Goal: Information Seeking & Learning: Learn about a topic

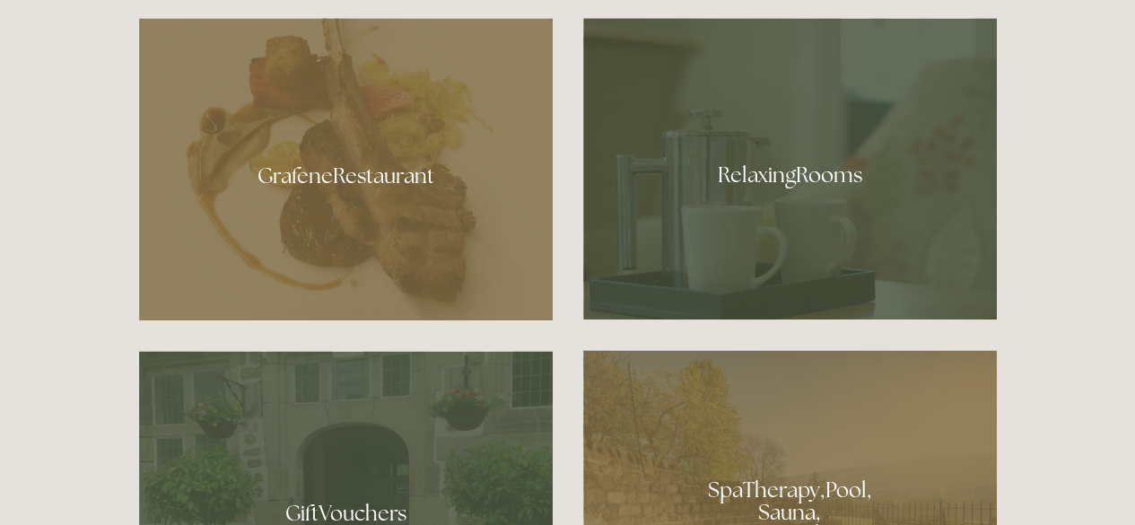
scroll to position [914, 0]
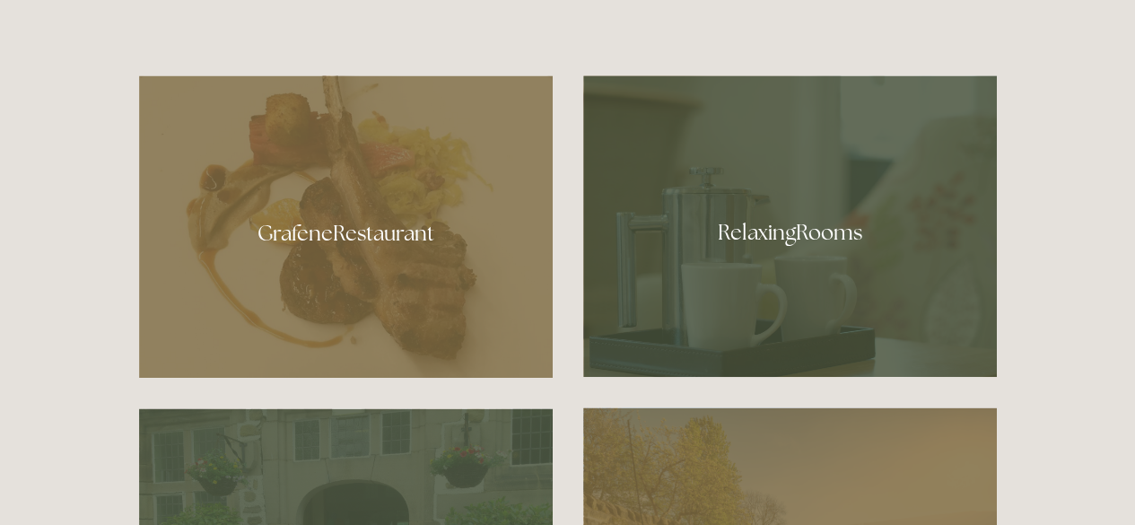
click at [393, 166] on div at bounding box center [346, 226] width 414 height 302
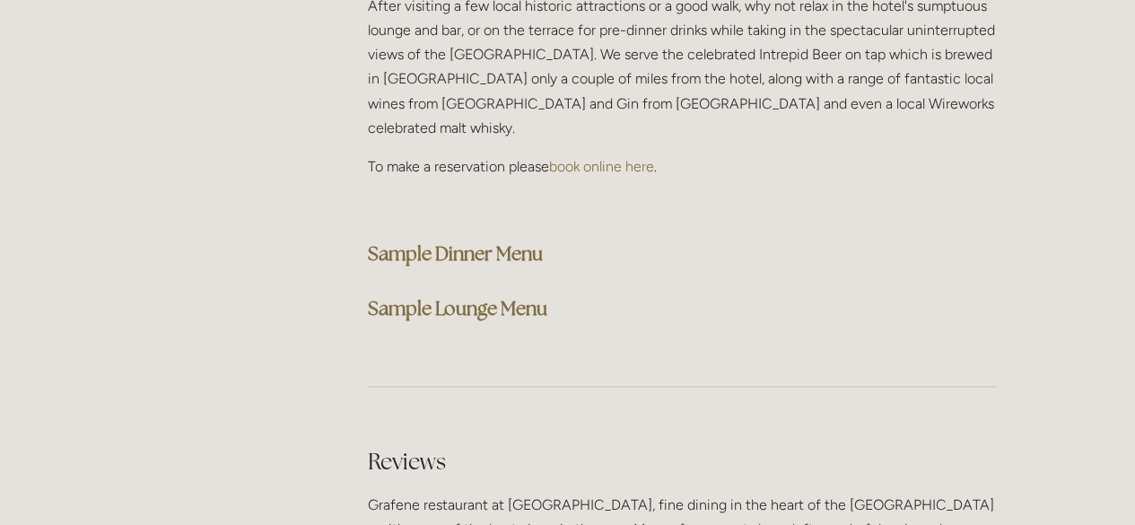
scroll to position [4621, 0]
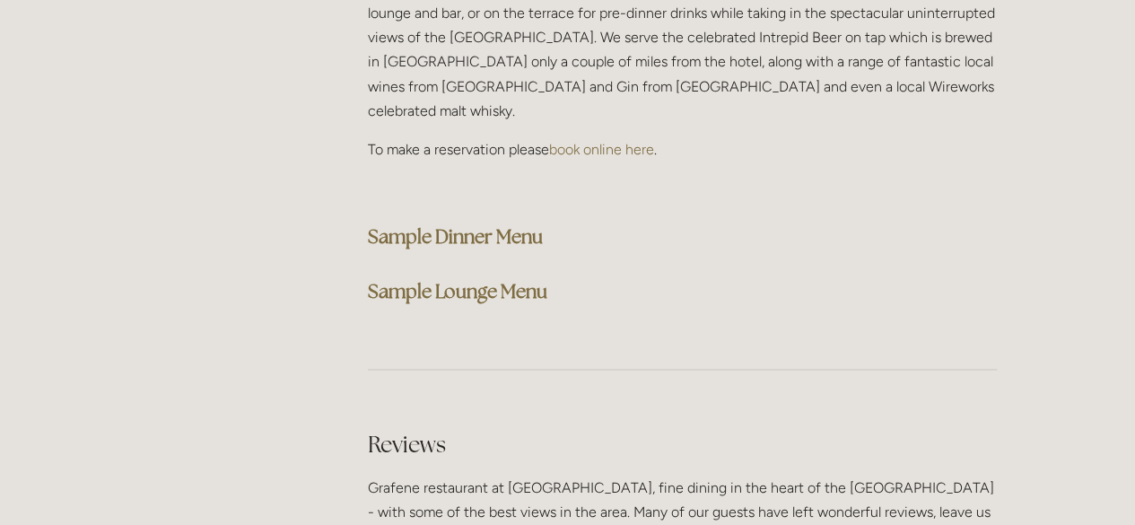
drag, startPoint x: 1142, startPoint y: 28, endPoint x: 1147, endPoint y: 367, distance: 339.3
click at [460, 224] on strong "Sample Dinner Menu" at bounding box center [455, 236] width 175 height 24
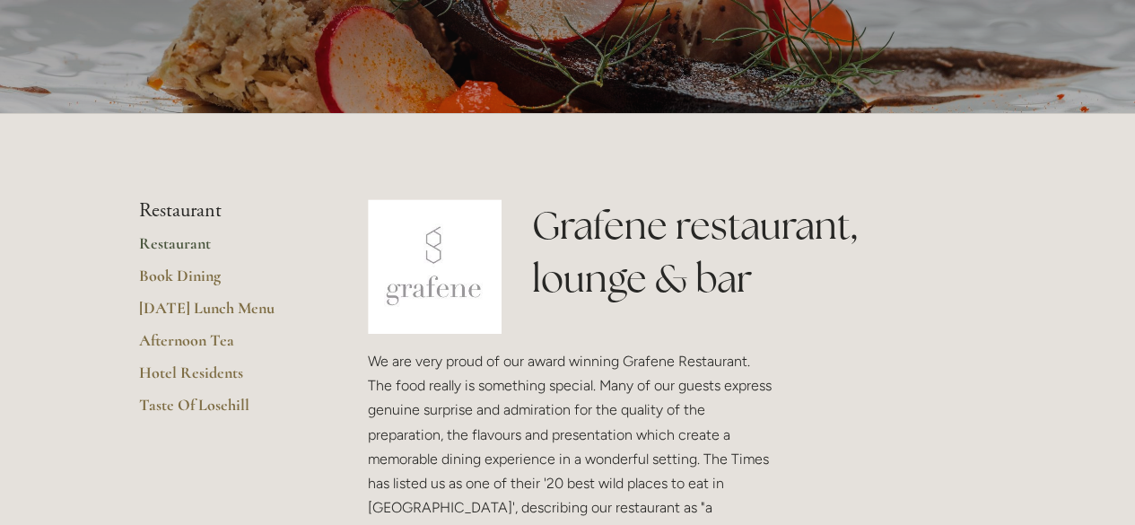
scroll to position [276, 0]
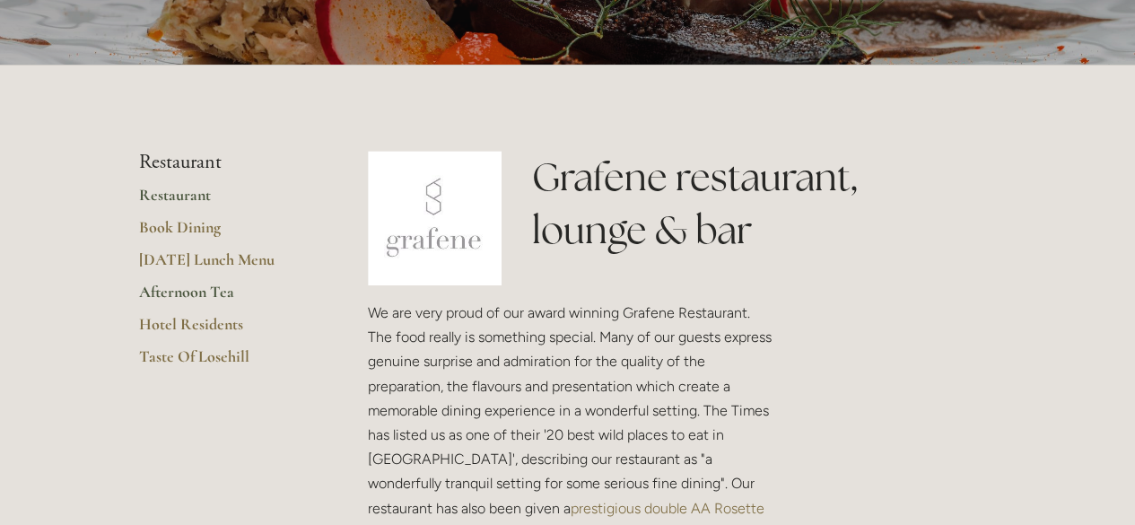
click at [174, 290] on link "Afternoon Tea" at bounding box center [224, 298] width 171 height 32
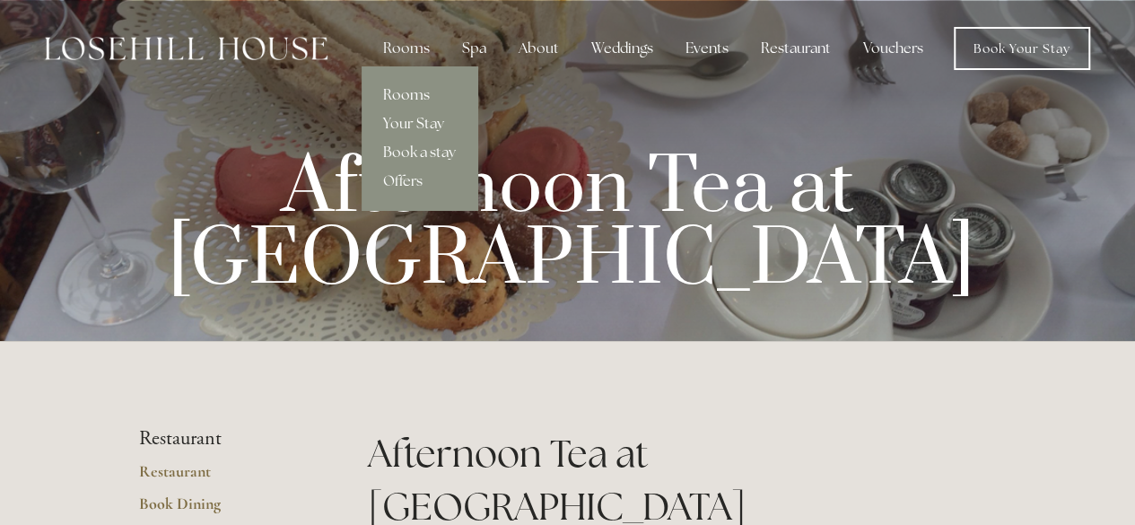
click at [407, 89] on link "Rooms" at bounding box center [420, 95] width 116 height 29
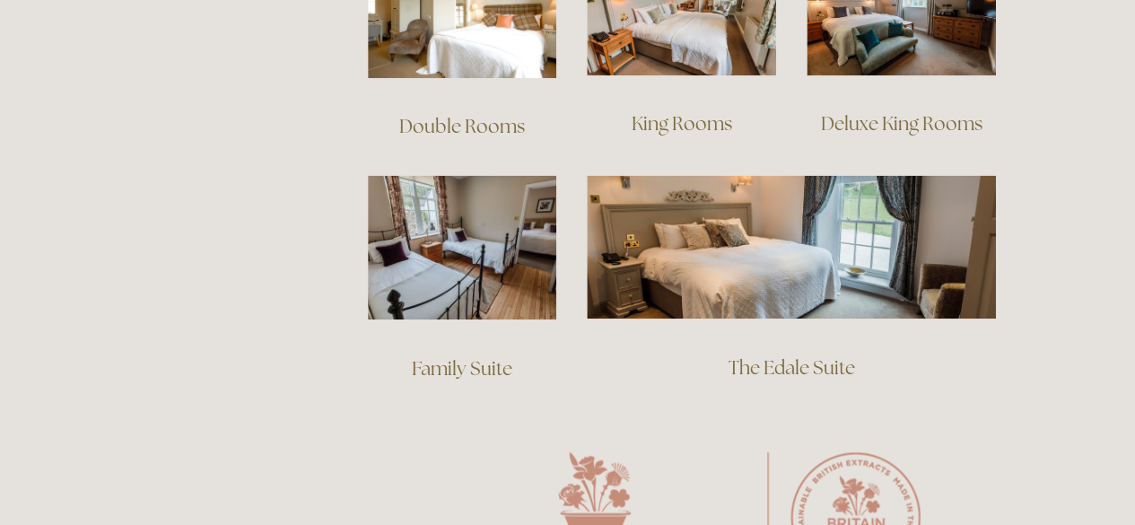
scroll to position [1364, 0]
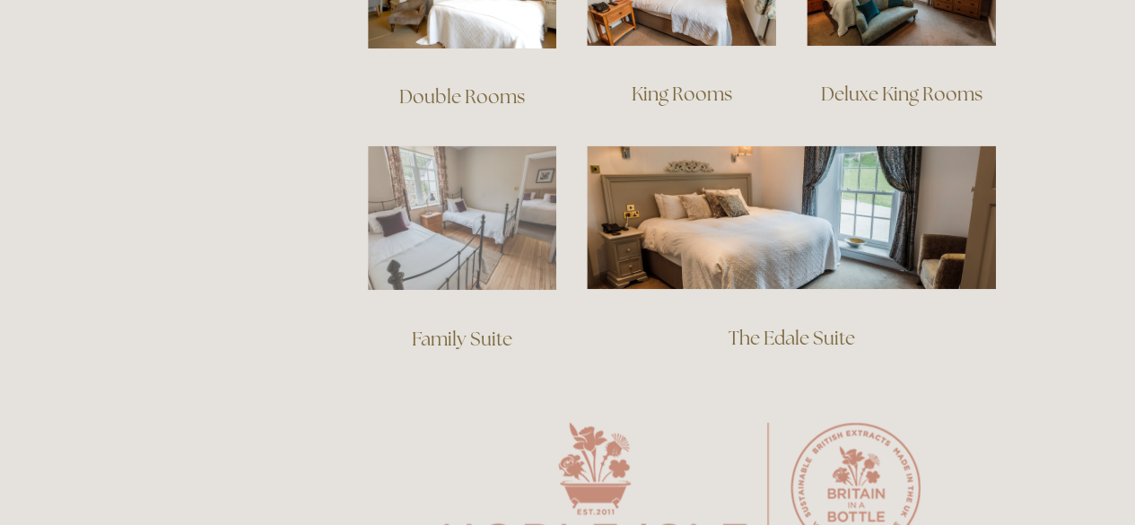
click at [458, 170] on img at bounding box center [462, 217] width 189 height 144
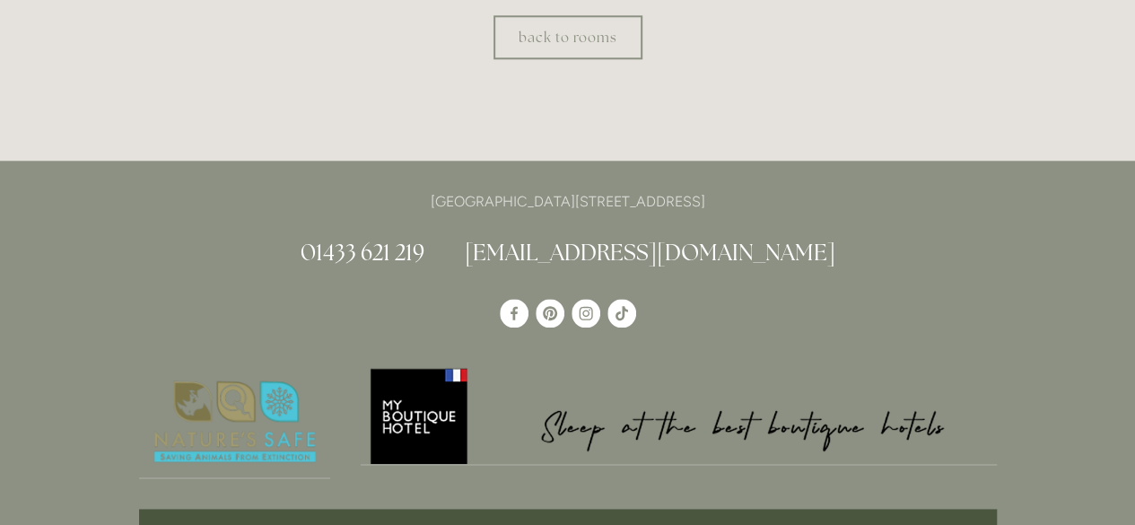
scroll to position [923, 0]
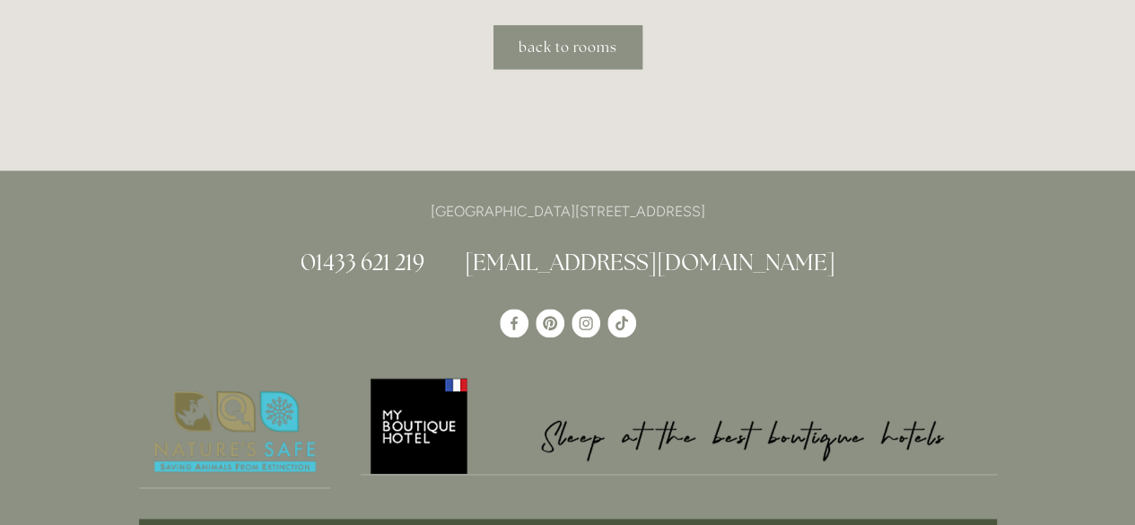
click at [576, 39] on link "back to rooms" at bounding box center [568, 47] width 149 height 44
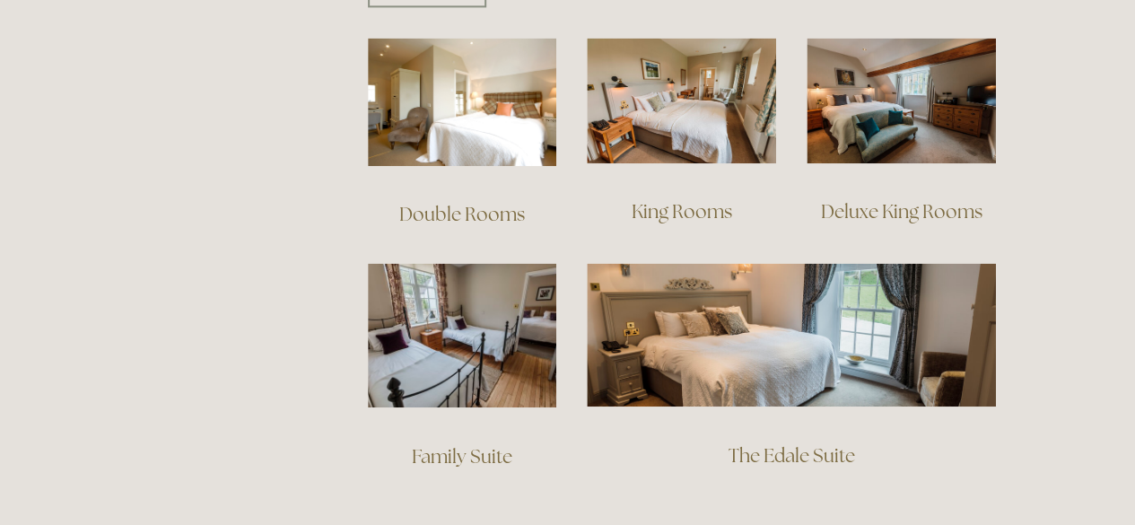
scroll to position [1256, 0]
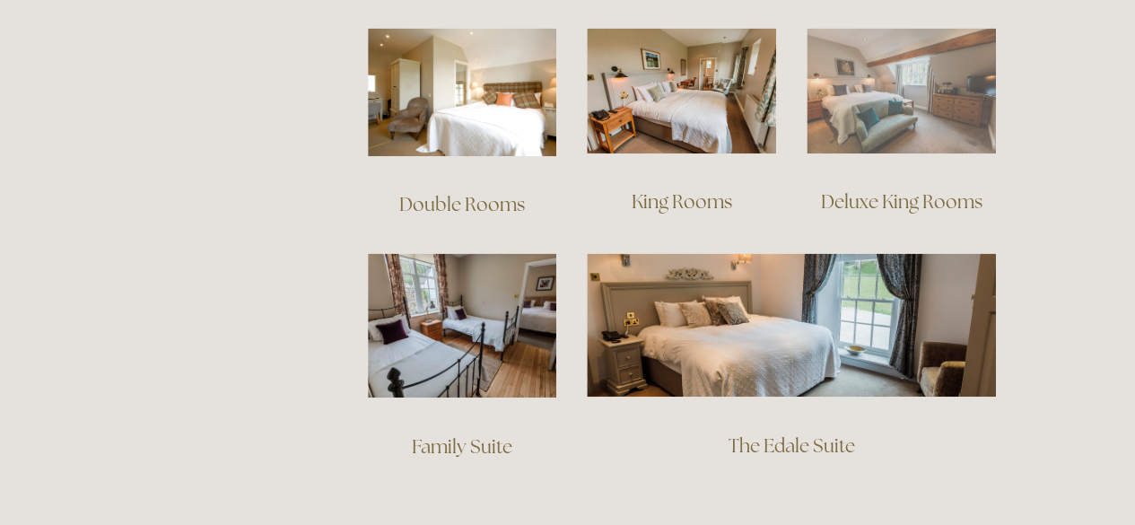
click at [877, 75] on img at bounding box center [901, 91] width 189 height 127
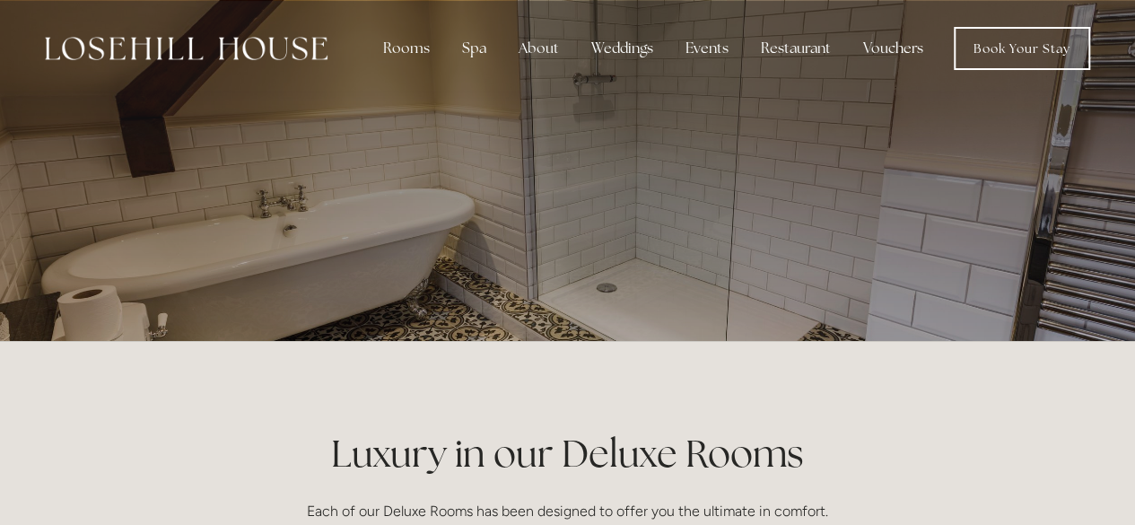
click at [816, 121] on div at bounding box center [568, 188] width 858 height 377
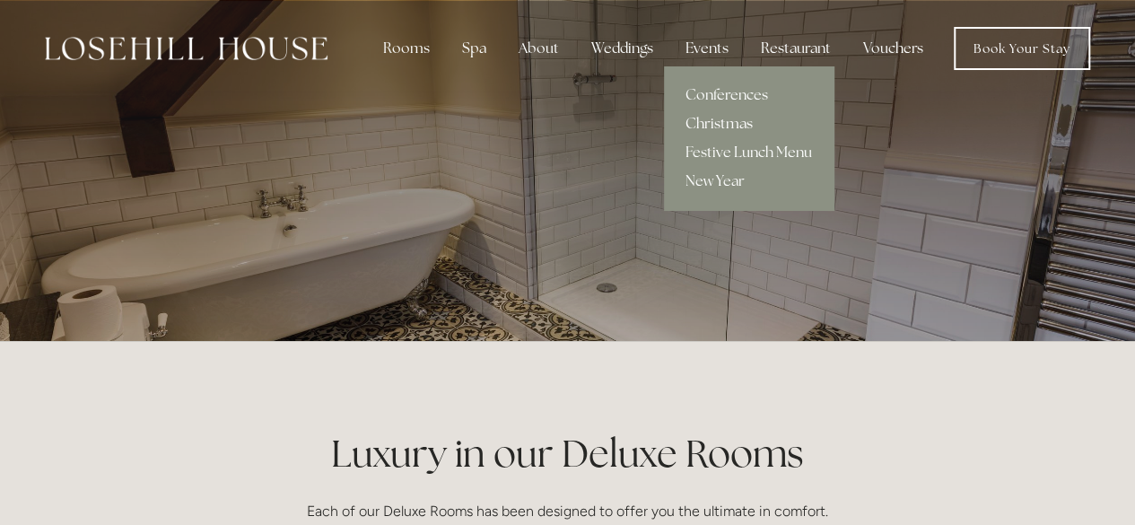
click at [703, 117] on link "Christmas" at bounding box center [749, 123] width 170 height 29
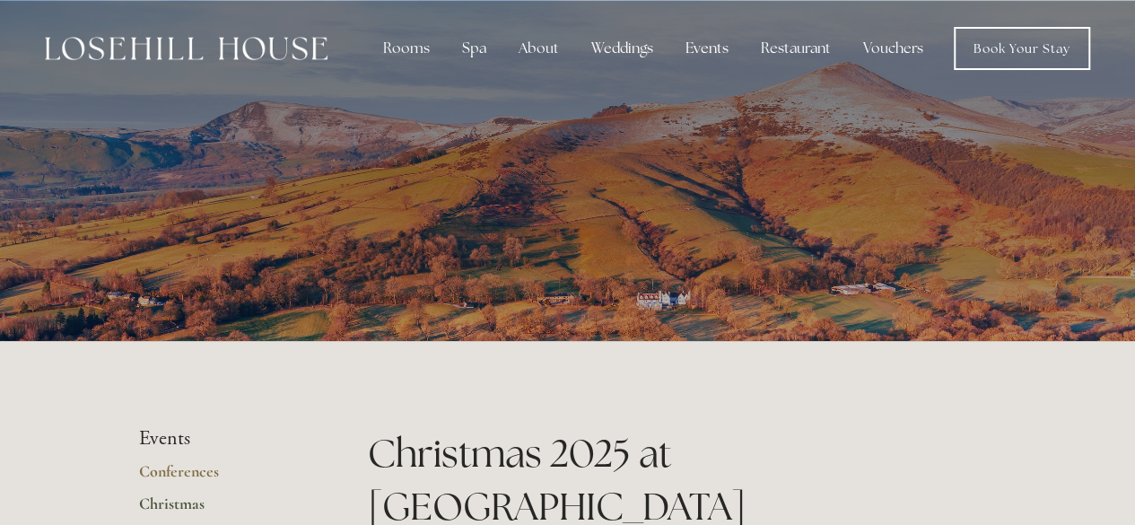
click at [194, 43] on img at bounding box center [186, 48] width 283 height 23
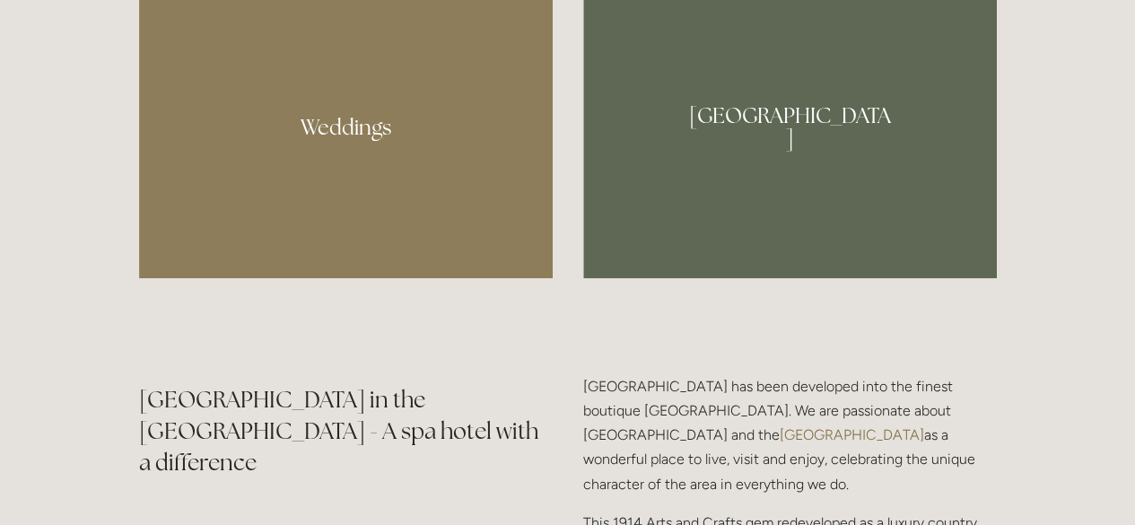
scroll to position [1717, 0]
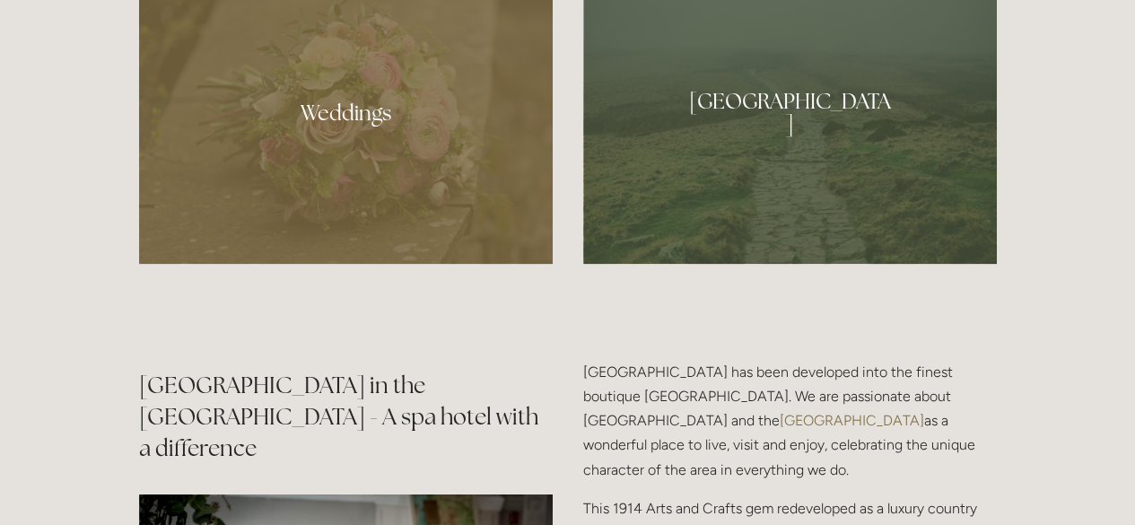
click at [799, 82] on div at bounding box center [790, 106] width 414 height 317
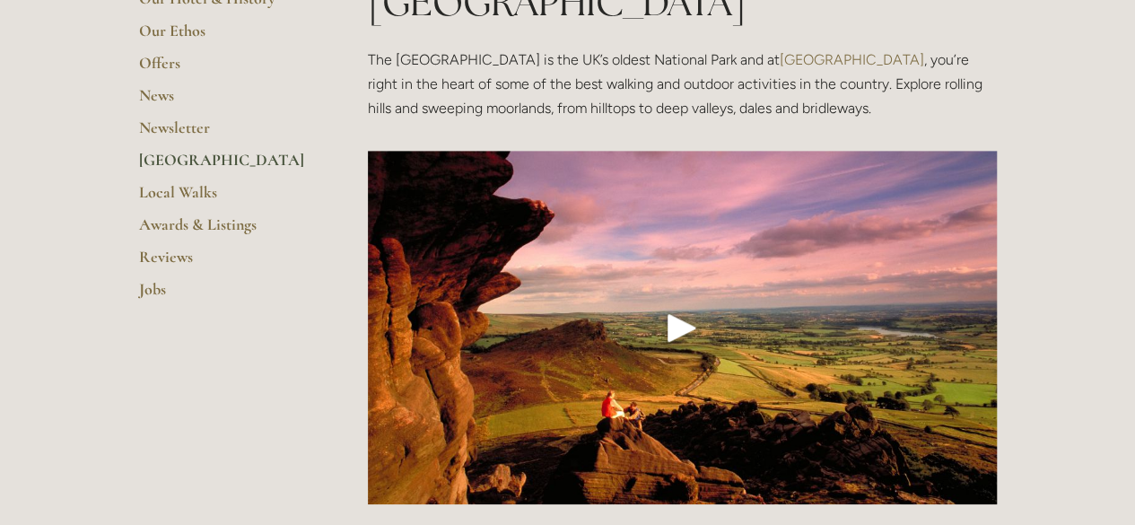
scroll to position [474, 0]
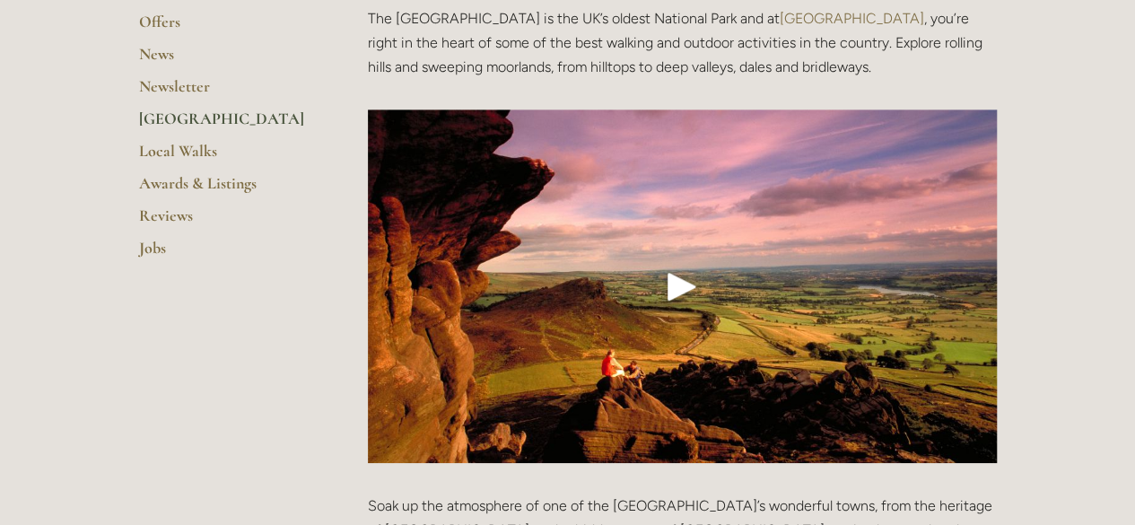
click at [680, 265] on div "Play" at bounding box center [682, 286] width 43 height 43
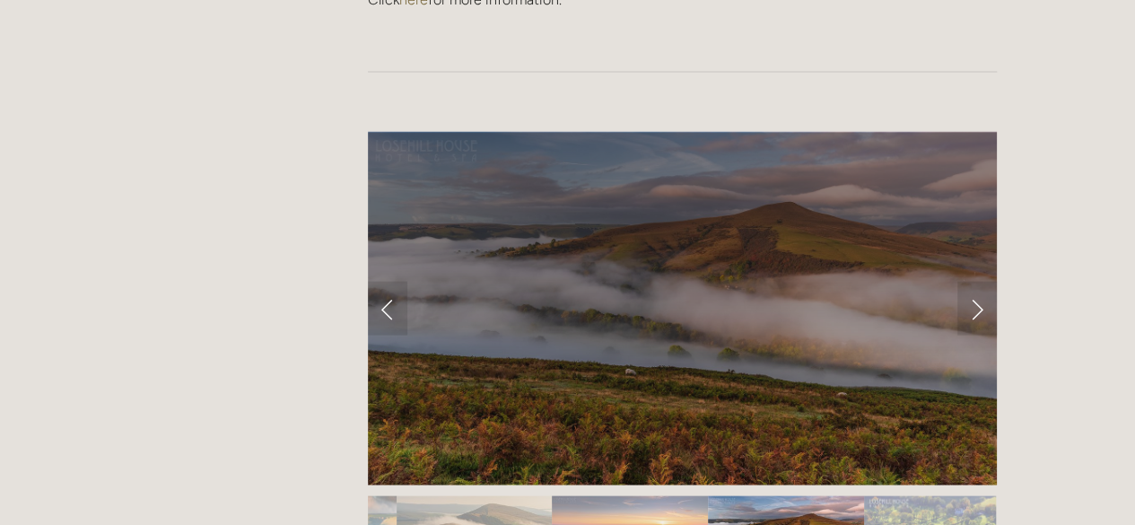
scroll to position [1624, 0]
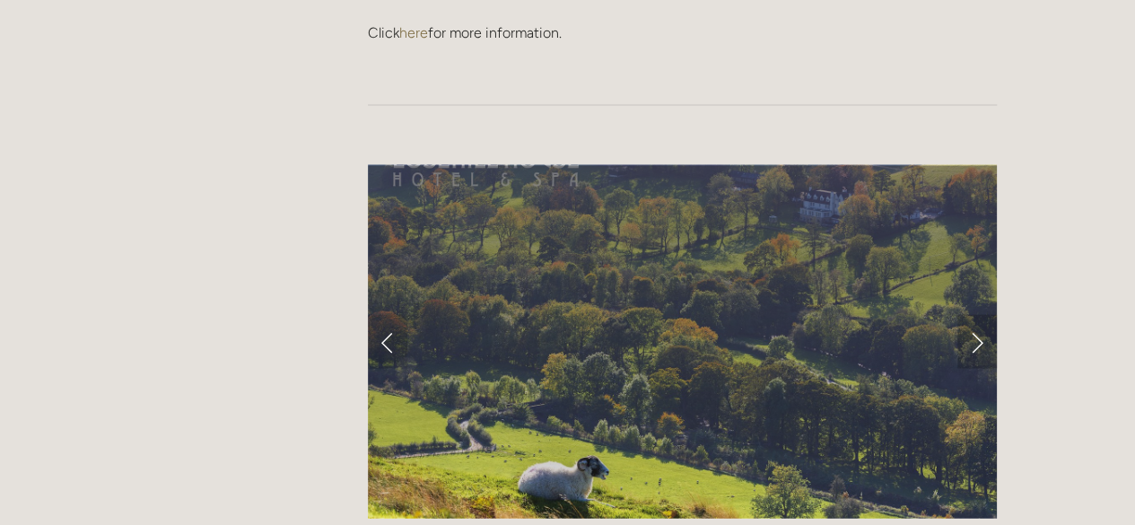
click at [970, 314] on link "Next Slide" at bounding box center [977, 341] width 39 height 54
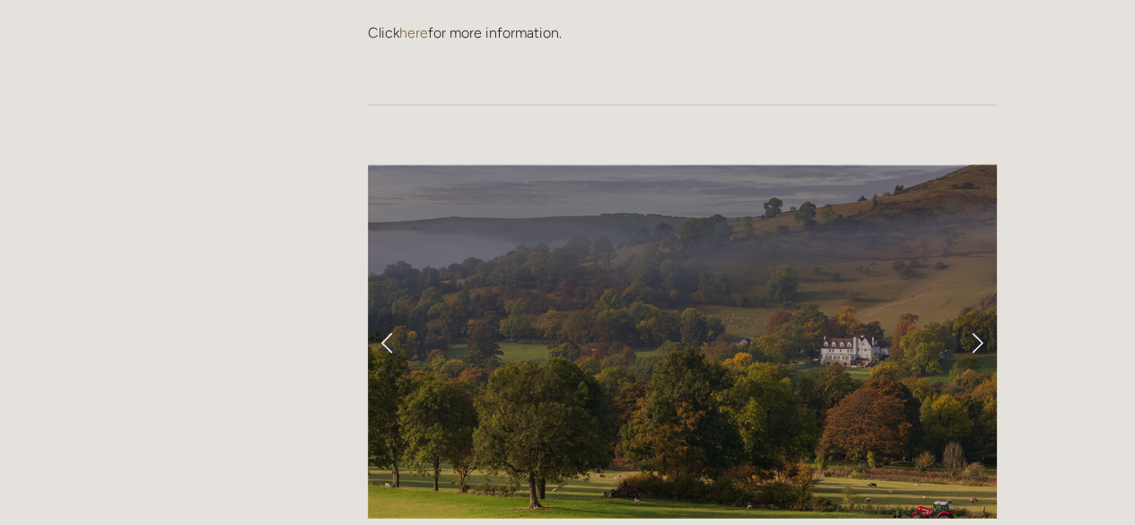
click at [970, 314] on link "Next Slide" at bounding box center [977, 341] width 39 height 54
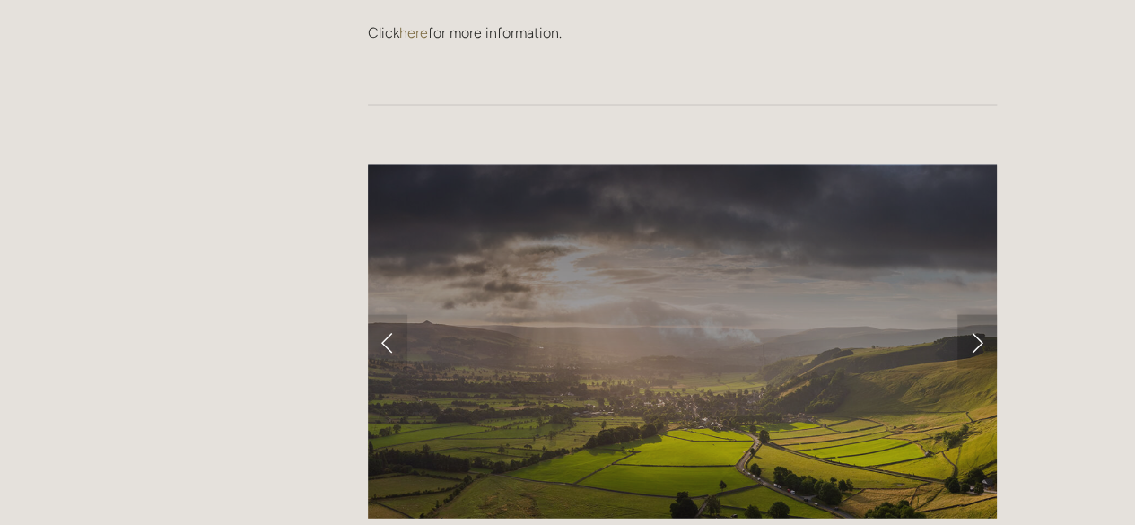
click at [970, 314] on link "Next Slide" at bounding box center [977, 341] width 39 height 54
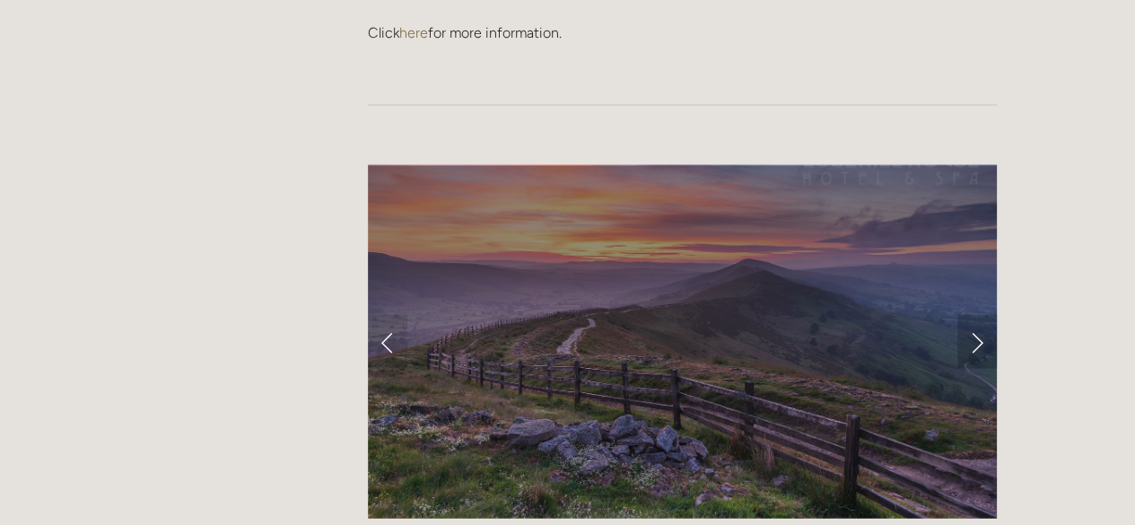
click at [970, 314] on link "Next Slide" at bounding box center [977, 341] width 39 height 54
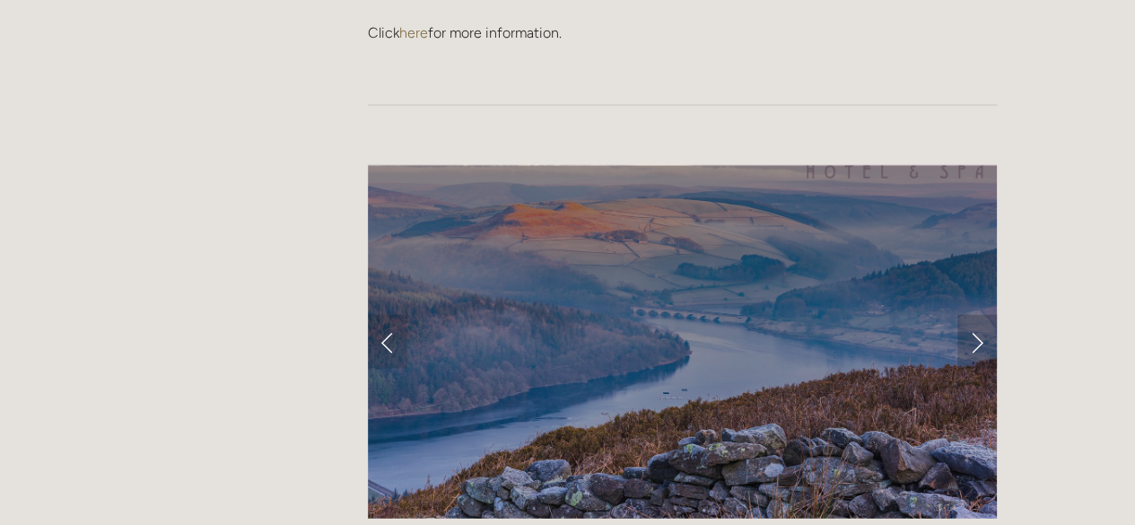
click at [970, 314] on link "Next Slide" at bounding box center [977, 341] width 39 height 54
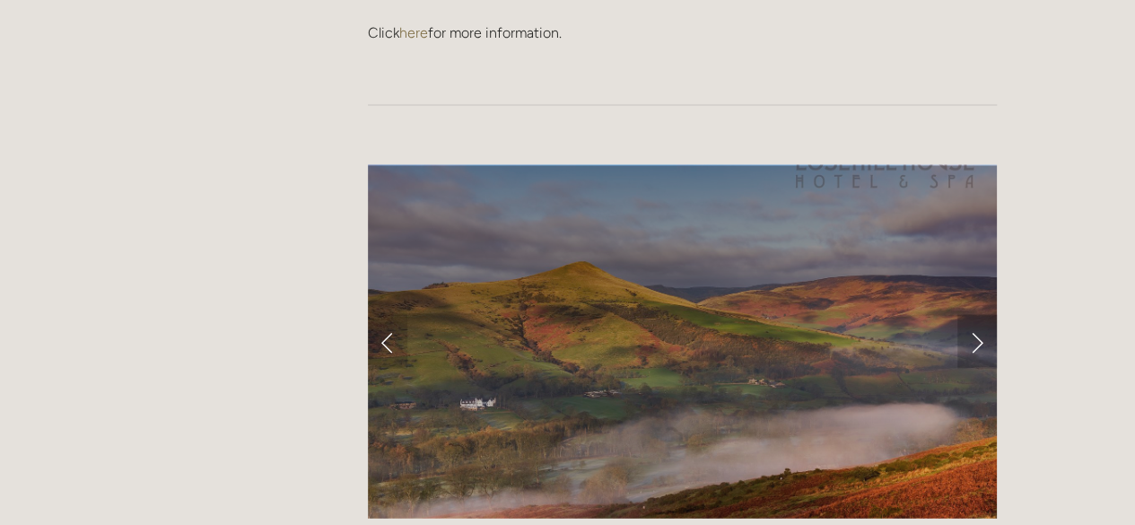
click at [970, 314] on link "Next Slide" at bounding box center [977, 341] width 39 height 54
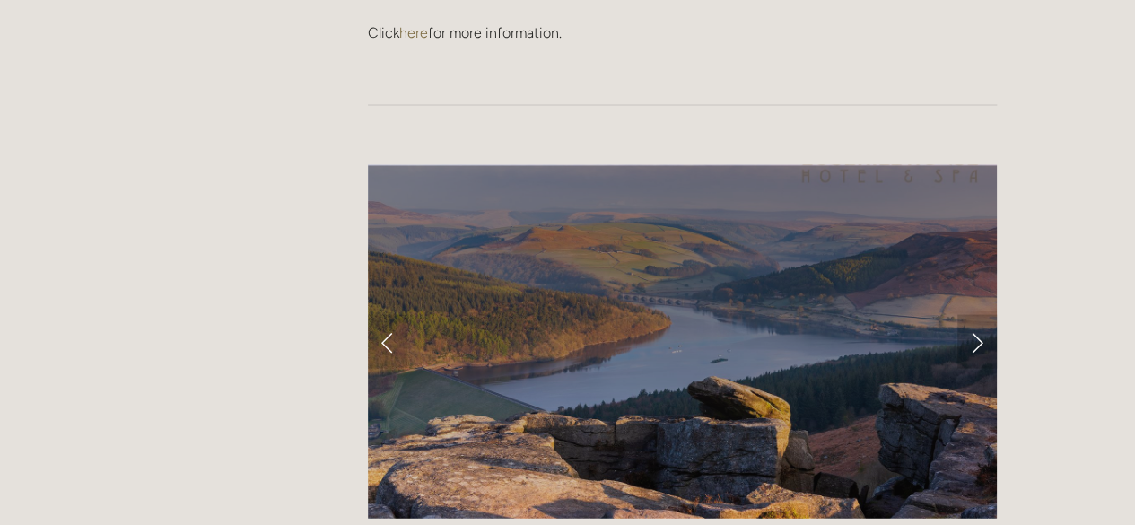
click at [970, 314] on link "Next Slide" at bounding box center [977, 341] width 39 height 54
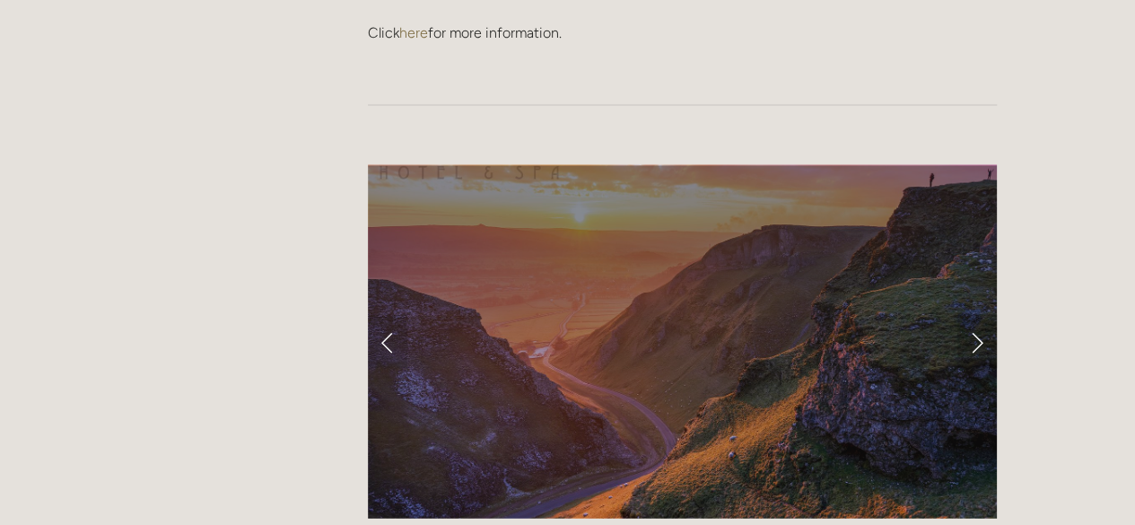
click at [970, 314] on link "Next Slide" at bounding box center [977, 341] width 39 height 54
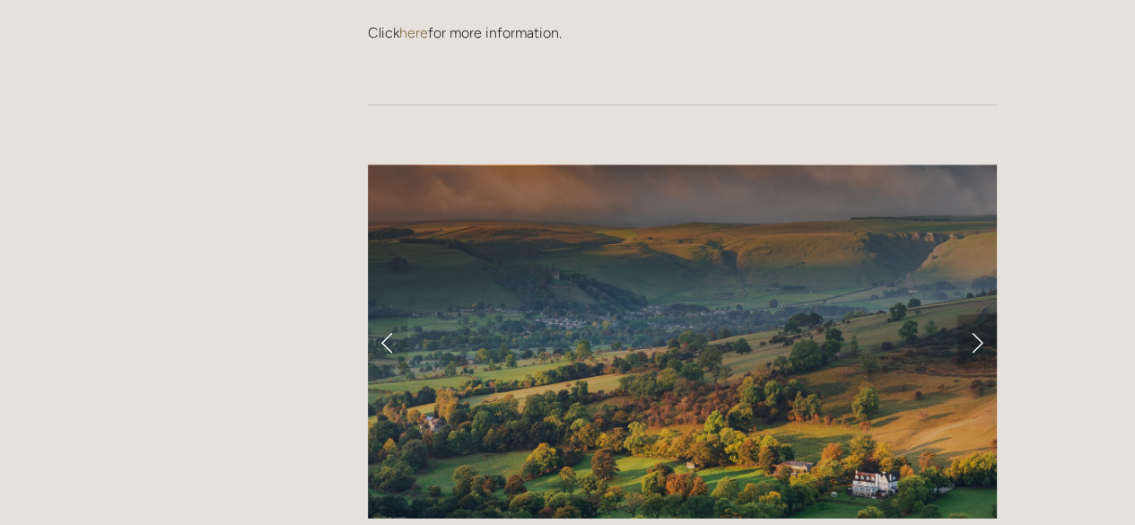
click at [970, 314] on link "Next Slide" at bounding box center [977, 341] width 39 height 54
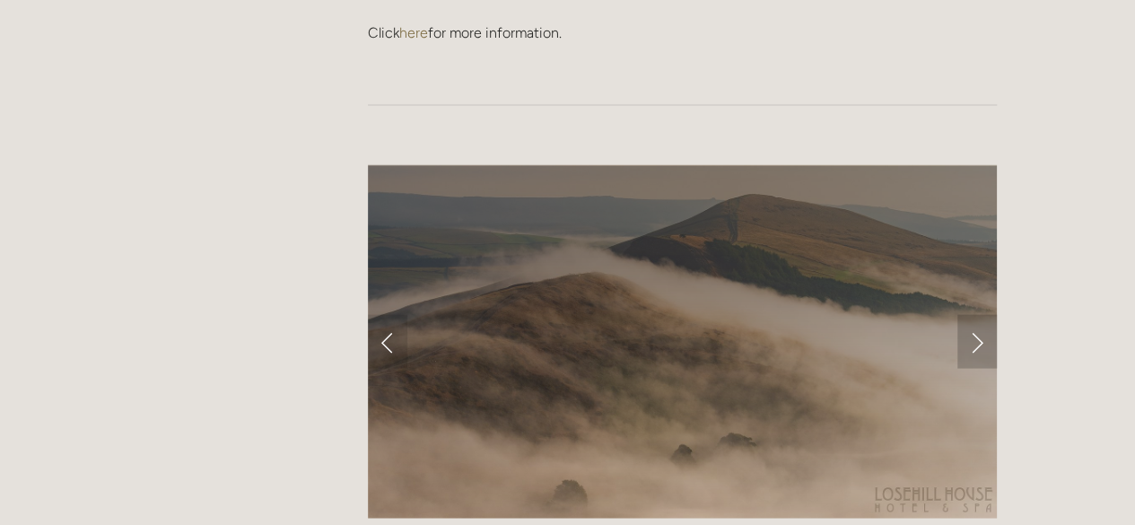
click at [970, 314] on link "Next Slide" at bounding box center [977, 341] width 39 height 54
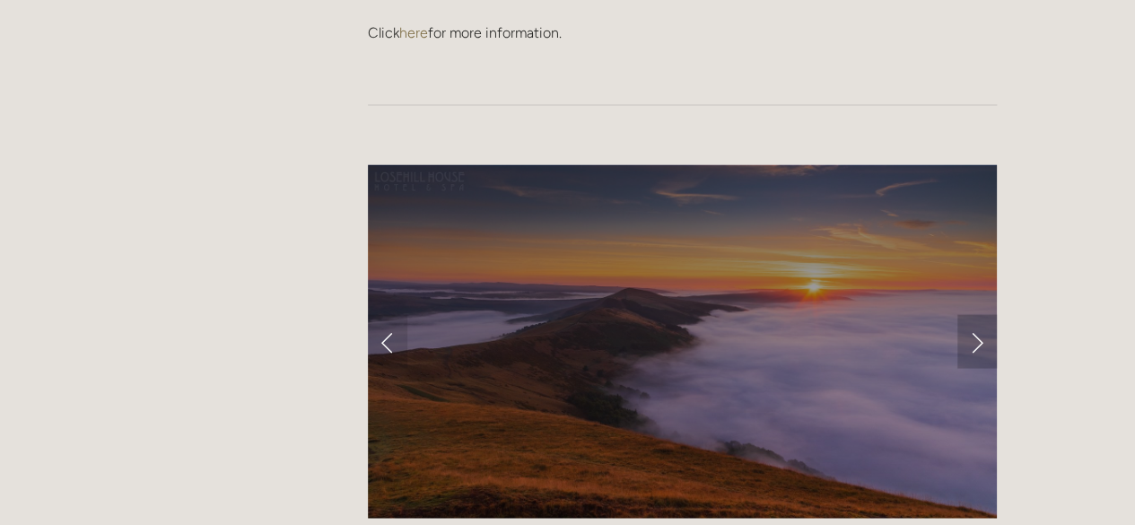
click at [970, 314] on link "Next Slide" at bounding box center [977, 341] width 39 height 54
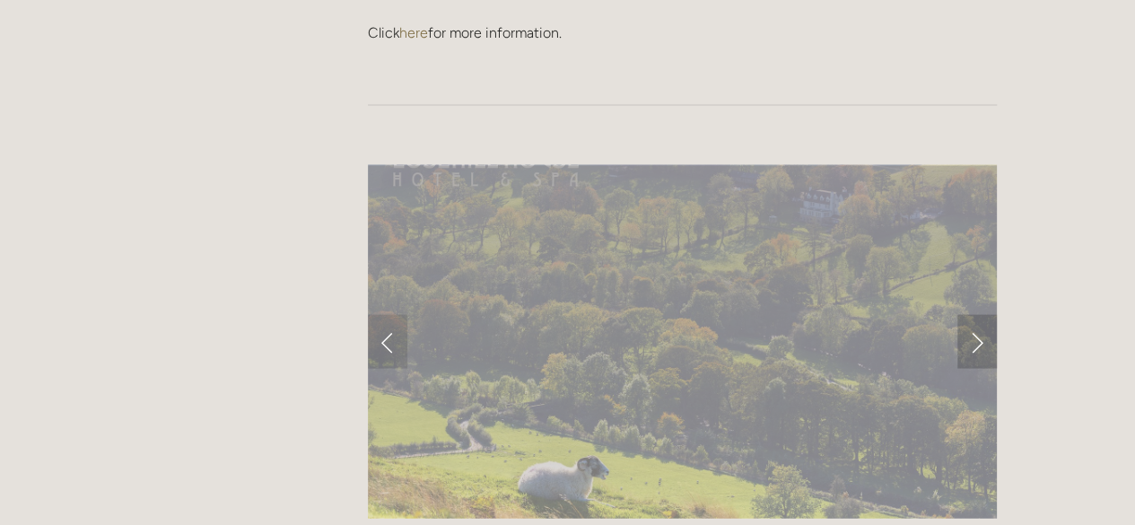
click at [970, 314] on link "Next Slide" at bounding box center [977, 341] width 39 height 54
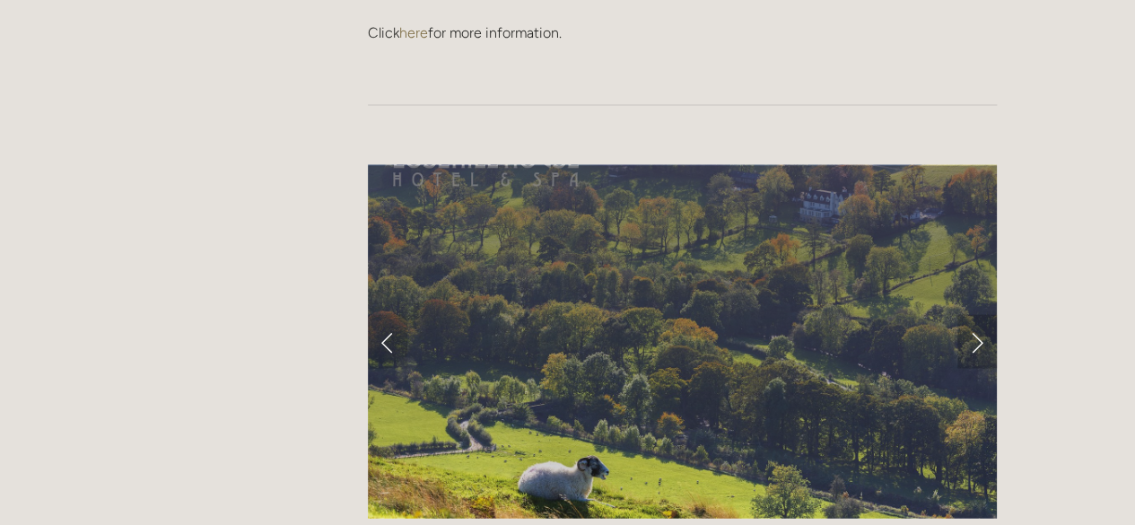
click at [970, 314] on link "Next Slide" at bounding box center [977, 341] width 39 height 54
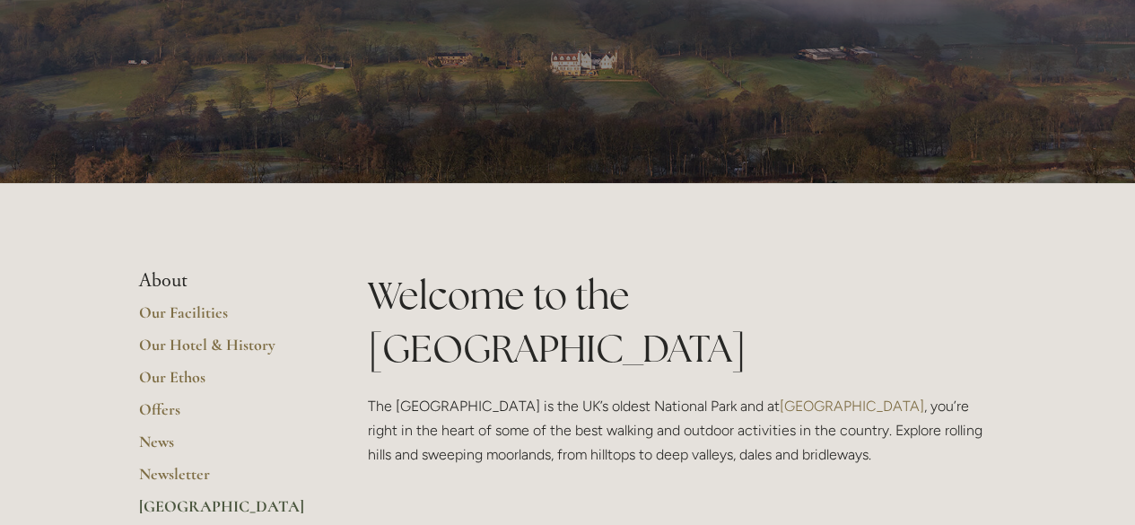
scroll to position [0, 0]
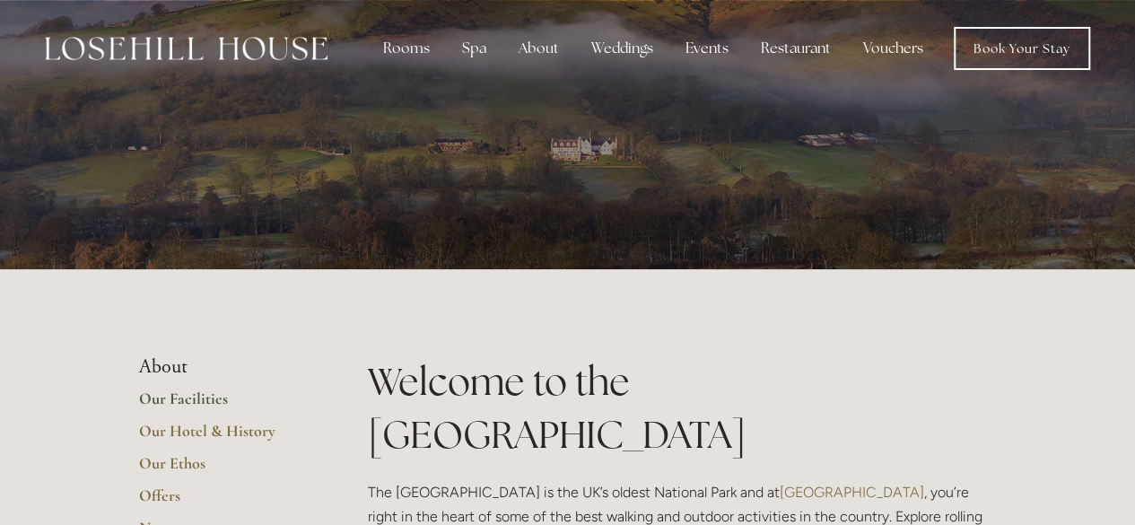
click at [176, 399] on link "Our Facilities" at bounding box center [224, 405] width 171 height 32
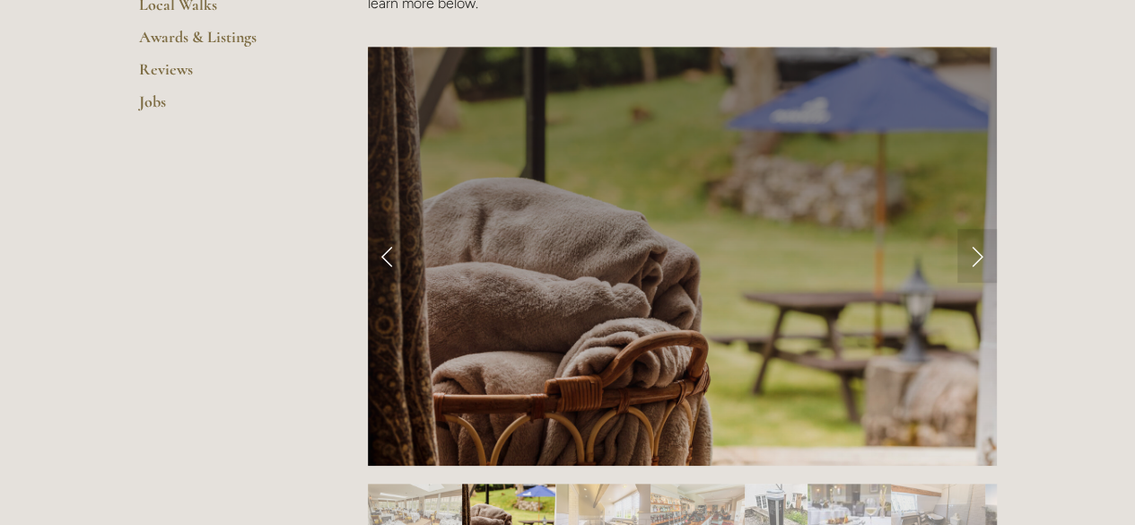
scroll to position [686, 0]
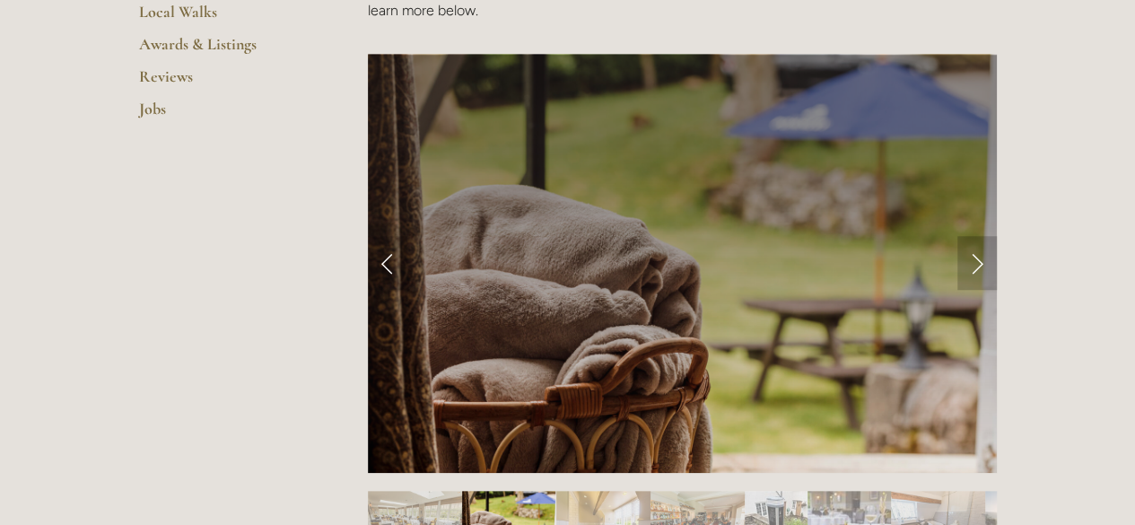
click at [969, 263] on link "Next Slide" at bounding box center [977, 263] width 39 height 54
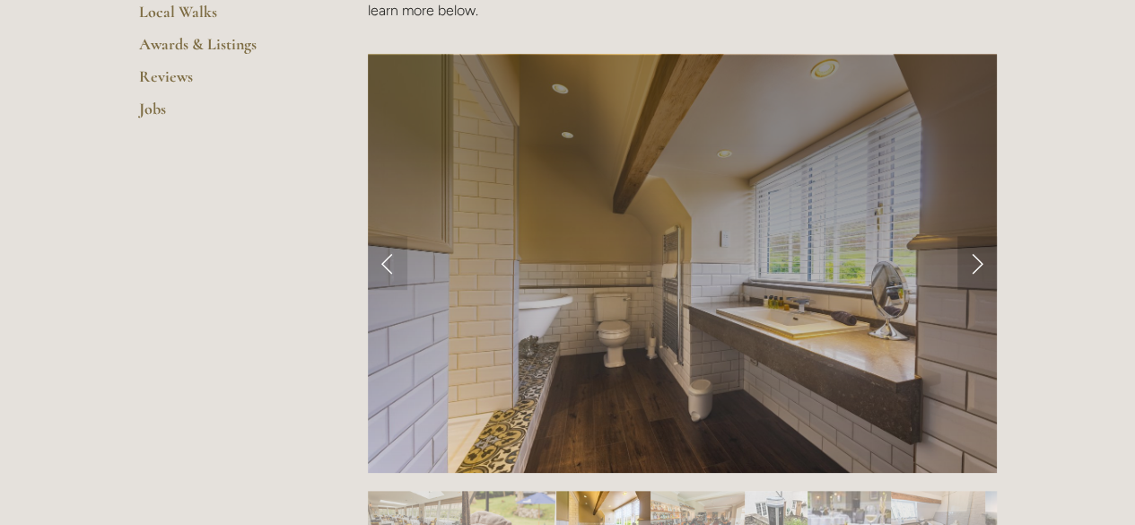
click at [969, 263] on link "Next Slide" at bounding box center [977, 263] width 39 height 54
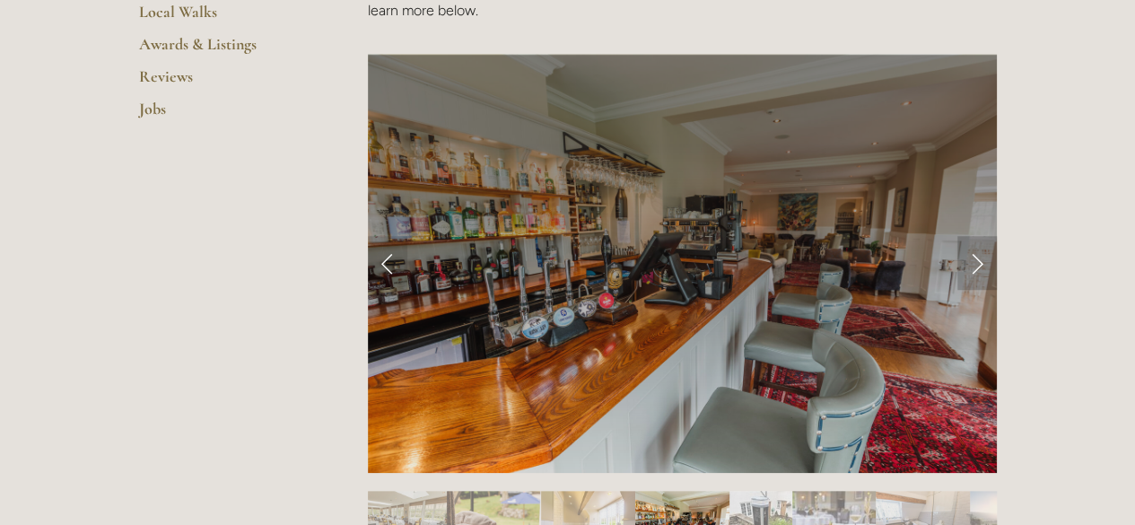
click at [969, 263] on link "Next Slide" at bounding box center [977, 263] width 39 height 54
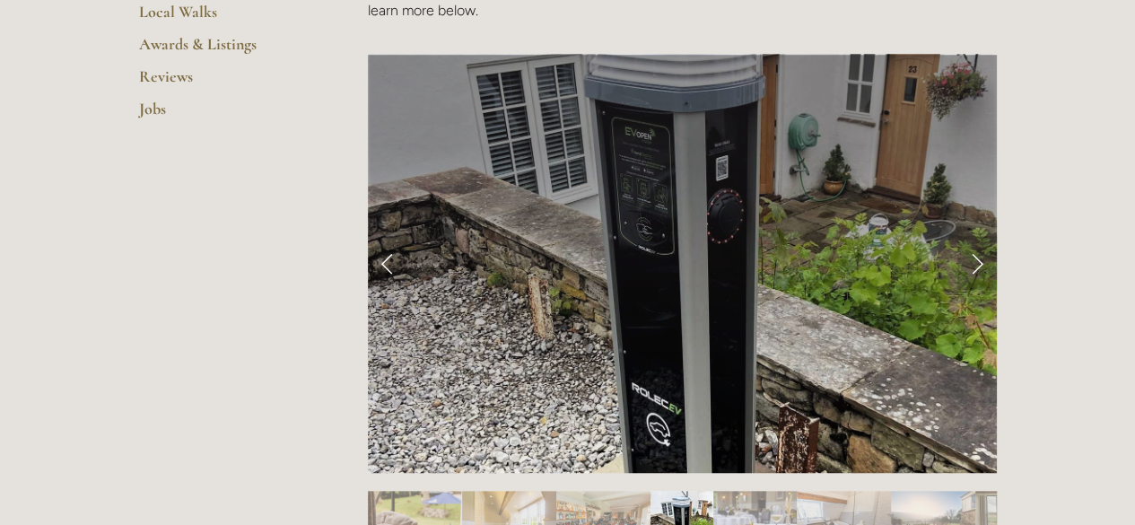
click at [969, 263] on link "Next Slide" at bounding box center [977, 263] width 39 height 54
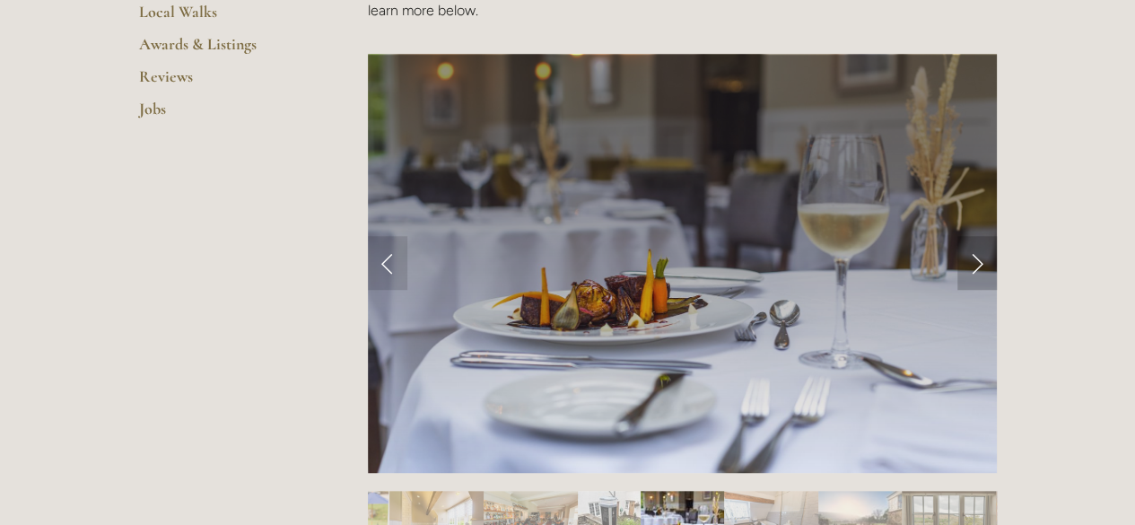
click at [977, 265] on link "Next Slide" at bounding box center [977, 263] width 39 height 54
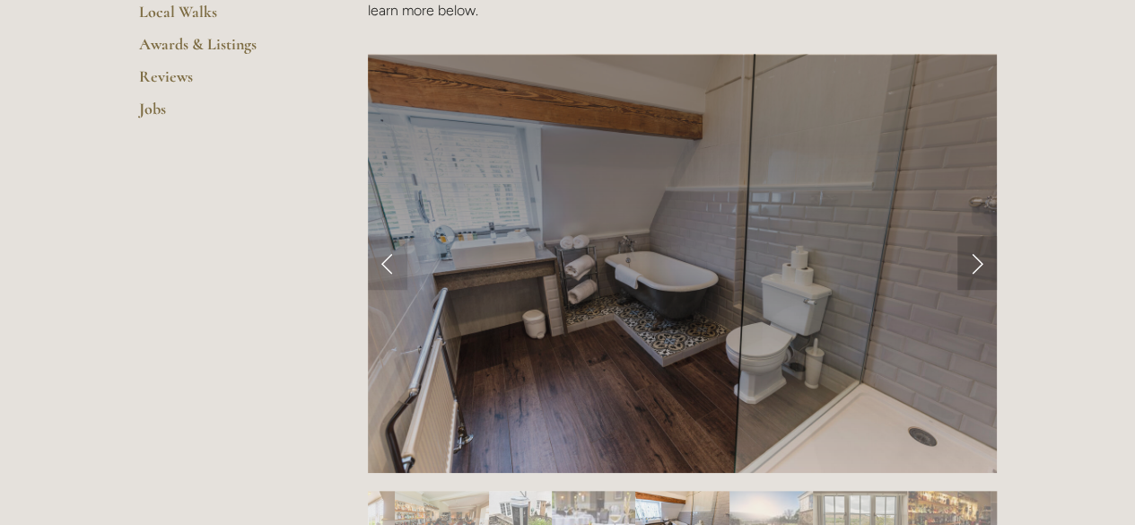
click at [977, 265] on link "Next Slide" at bounding box center [977, 263] width 39 height 54
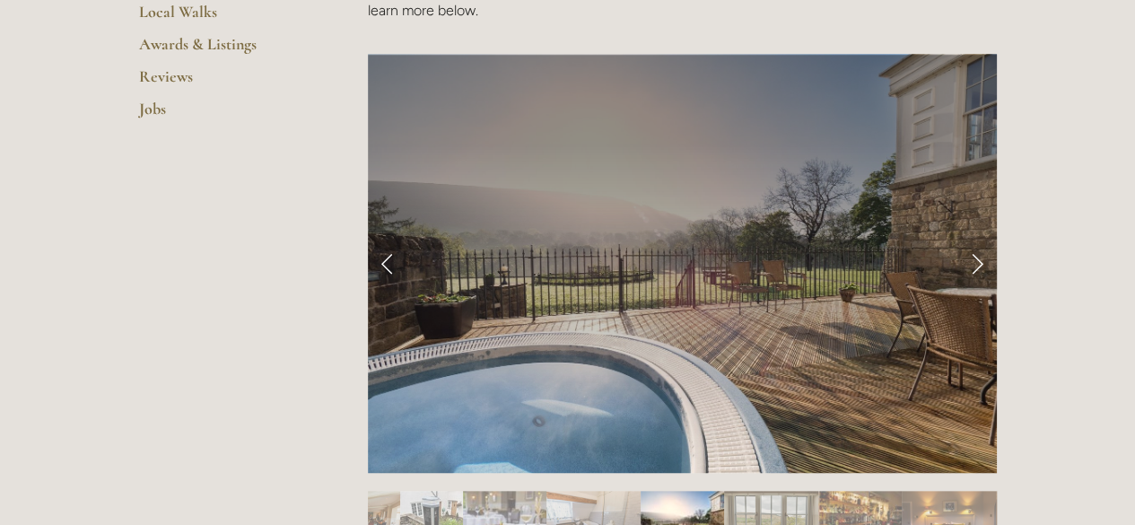
click at [977, 265] on link "Next Slide" at bounding box center [977, 263] width 39 height 54
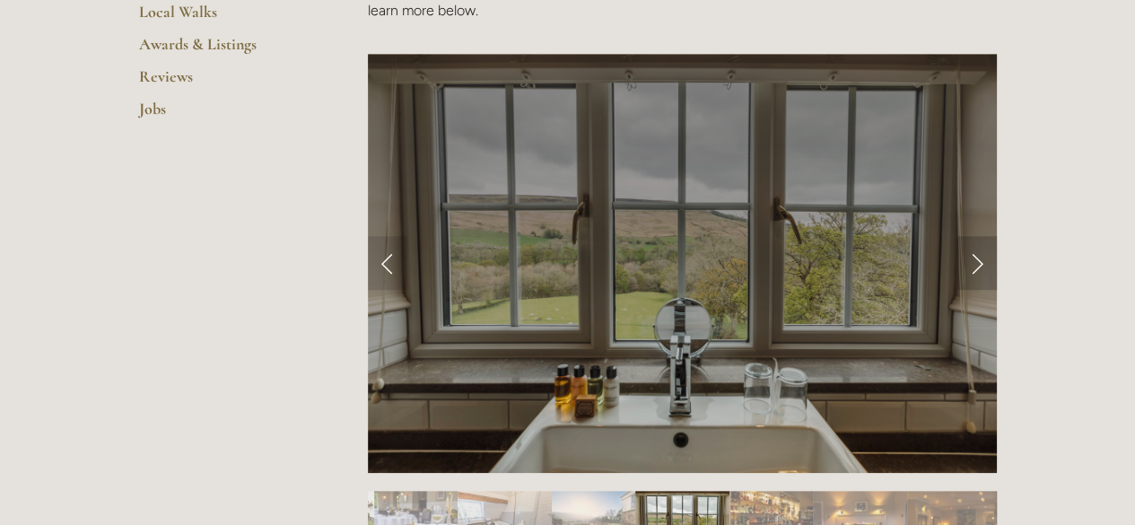
click at [977, 265] on link "Next Slide" at bounding box center [977, 263] width 39 height 54
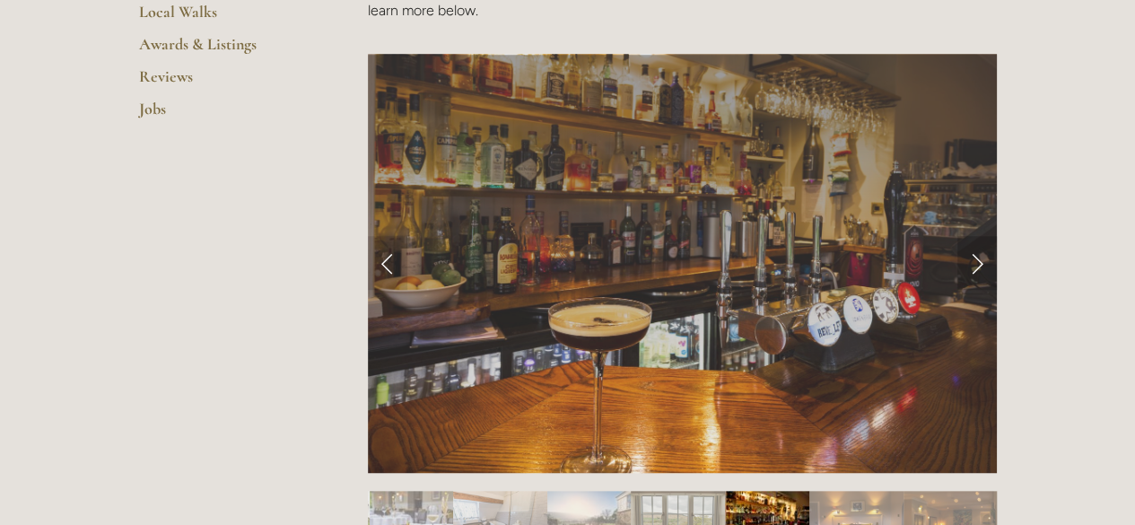
click at [977, 265] on link "Next Slide" at bounding box center [977, 263] width 39 height 54
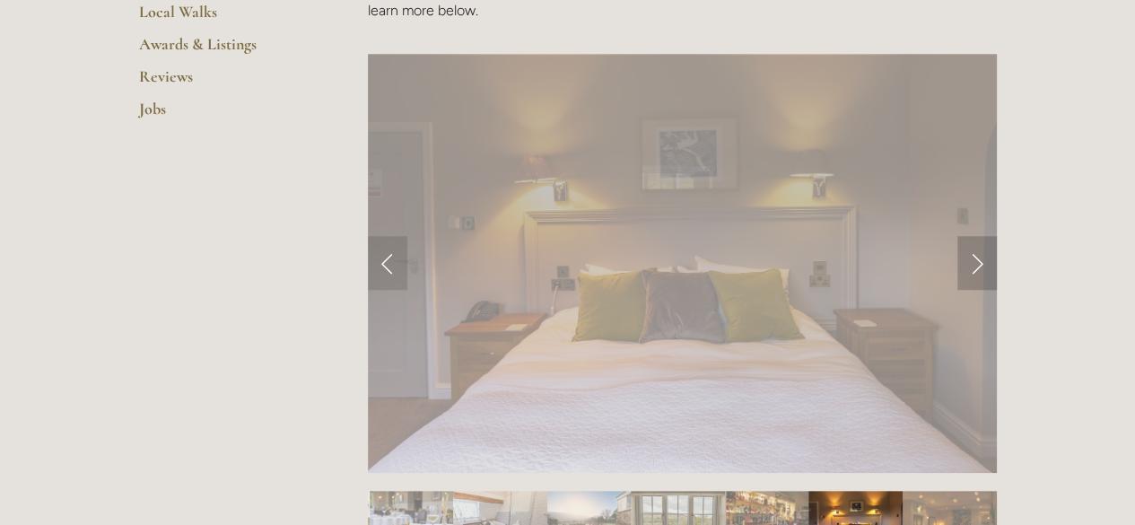
click at [977, 265] on link "Next Slide" at bounding box center [977, 263] width 39 height 54
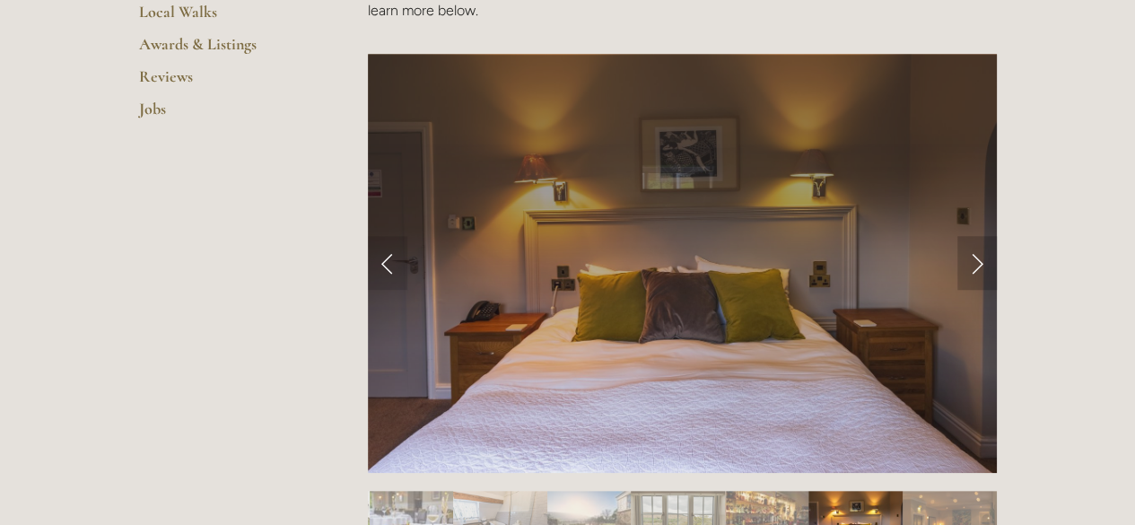
click at [977, 265] on link "Next Slide" at bounding box center [977, 263] width 39 height 54
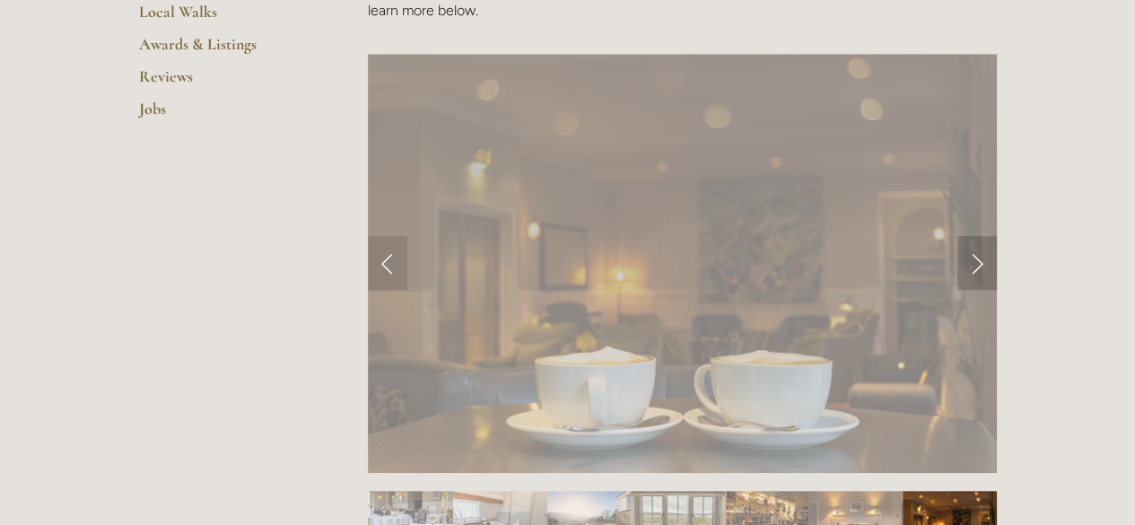
click at [977, 265] on link "Next Slide" at bounding box center [977, 263] width 39 height 54
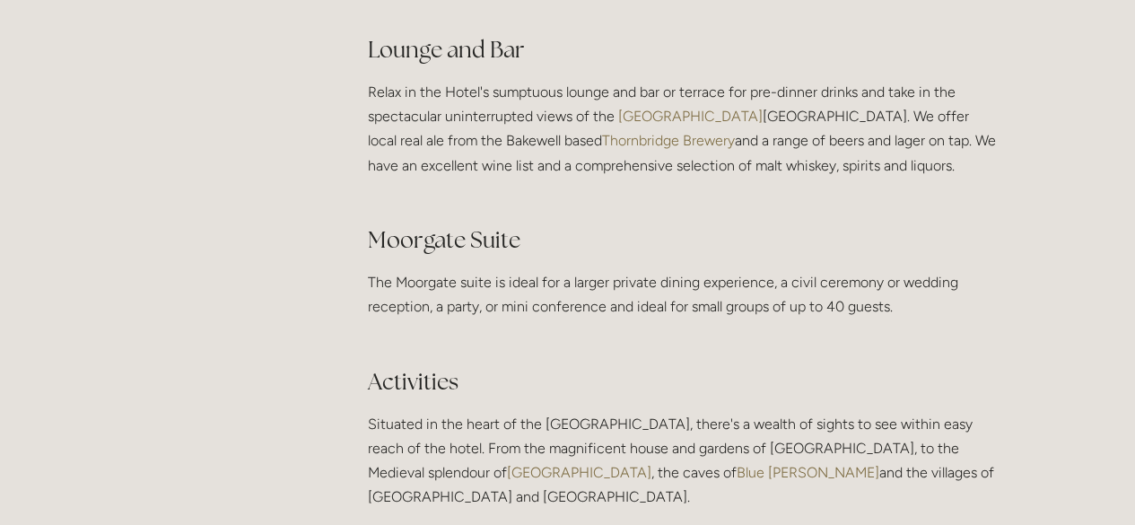
scroll to position [0, 0]
